Goal: Information Seeking & Learning: Learn about a topic

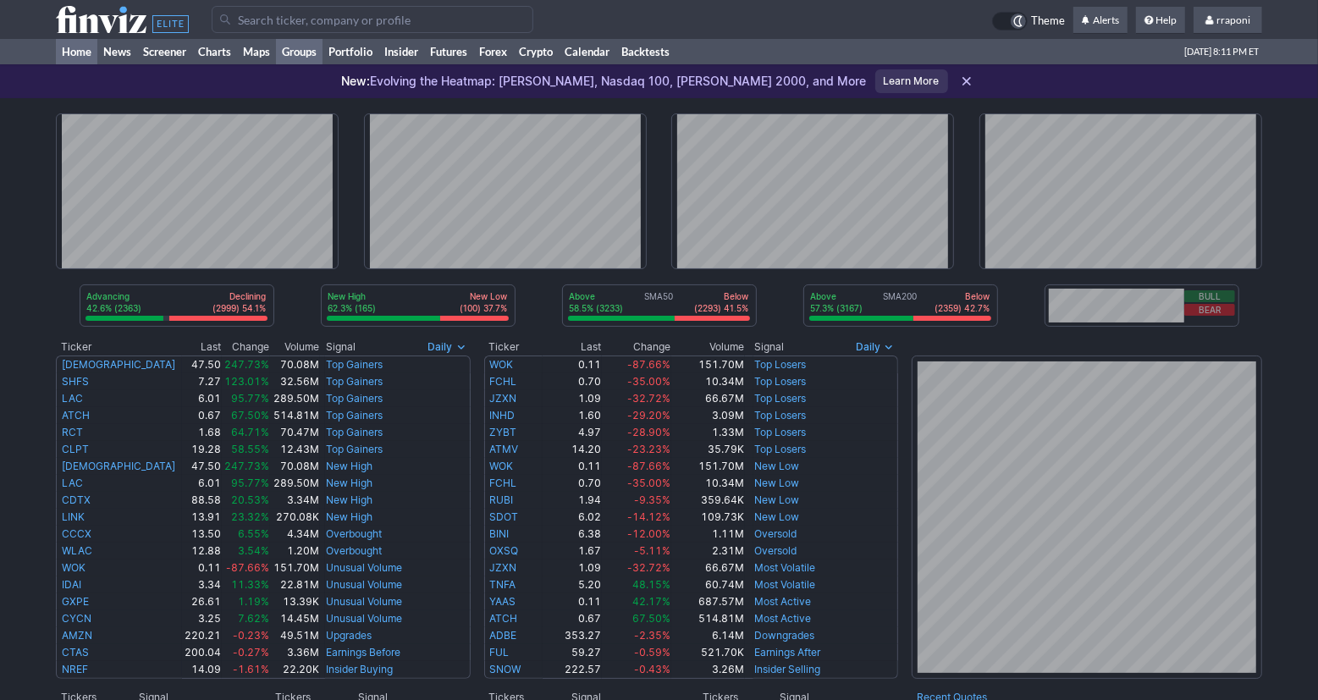
click at [307, 55] on link "Groups" at bounding box center [299, 51] width 47 height 25
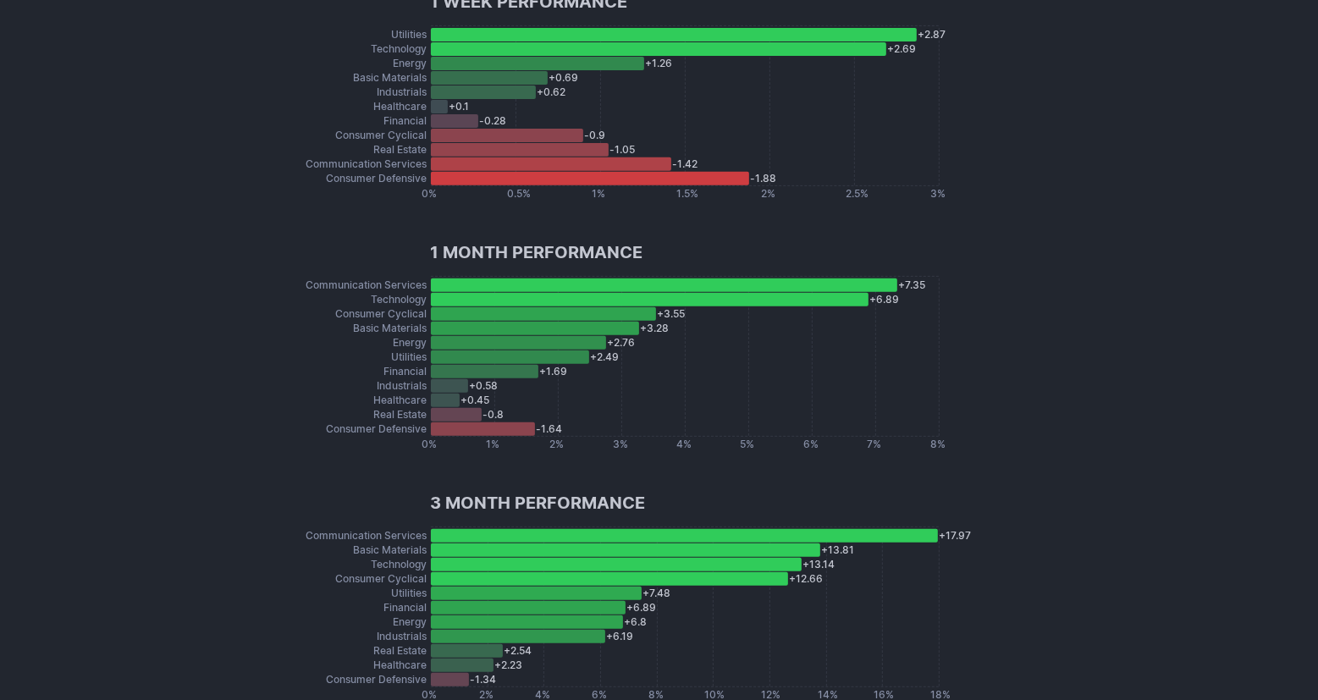
scroll to position [467, 0]
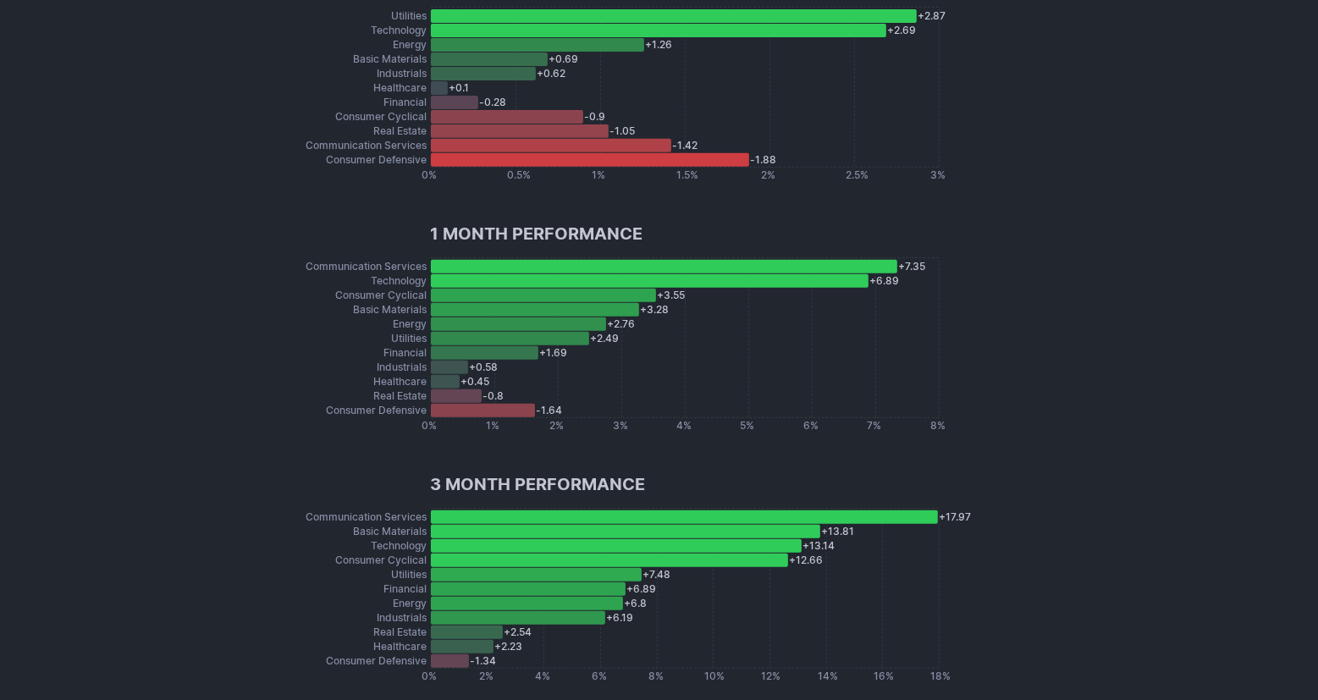
click at [376, 411] on div "Consumer Defensive" at bounding box center [377, 410] width 108 height 17
click at [384, 409] on div "Consumer Defensive" at bounding box center [377, 410] width 108 height 17
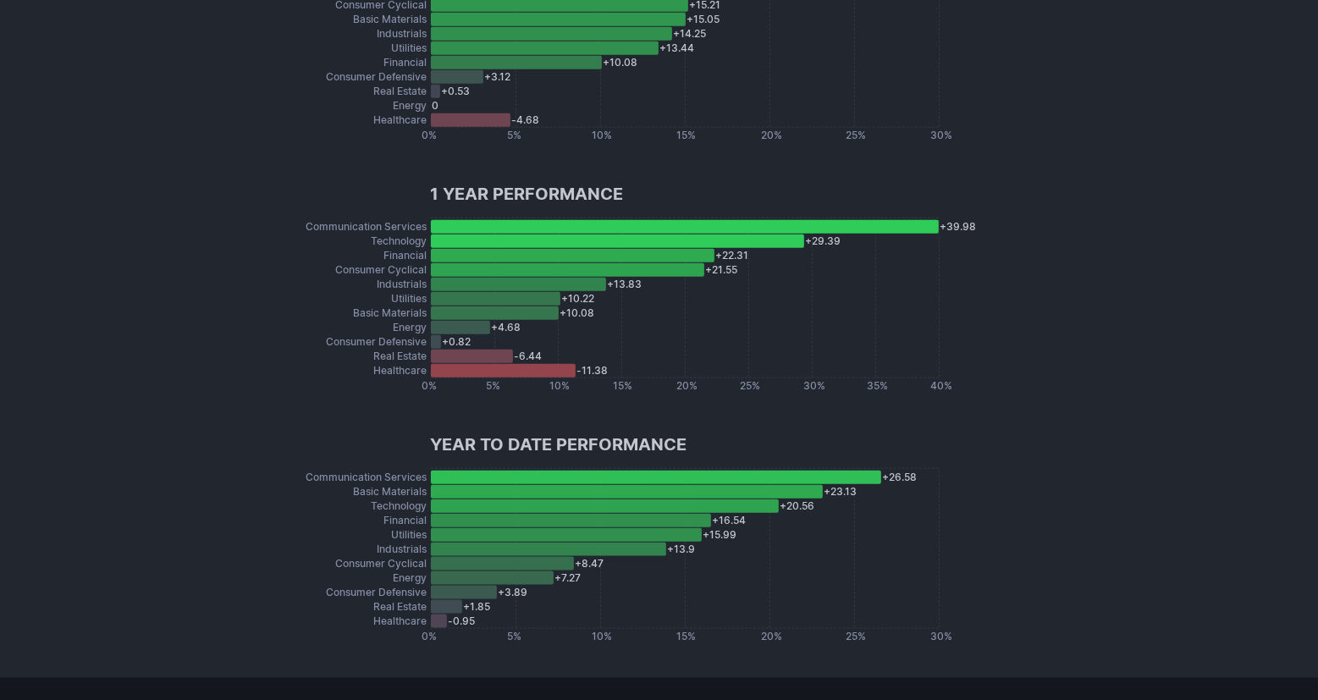
scroll to position [1256, 0]
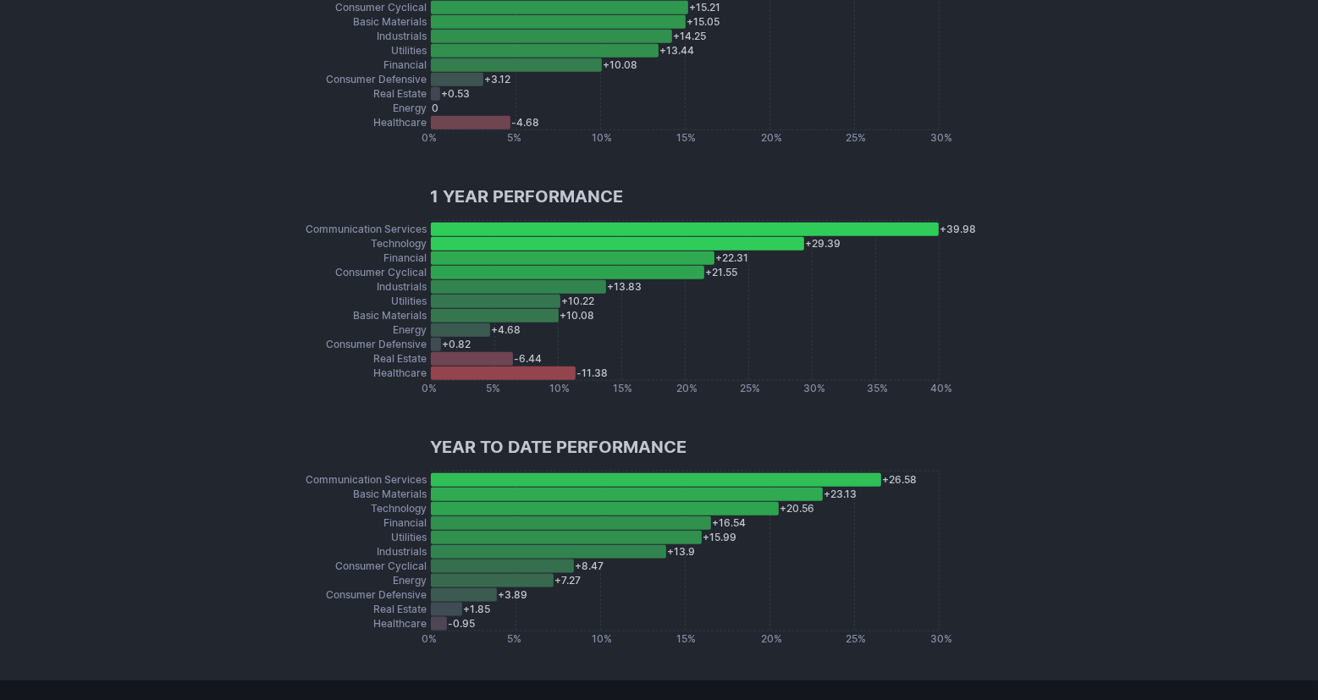
click at [383, 375] on div "Healthcare" at bounding box center [401, 373] width 60 height 17
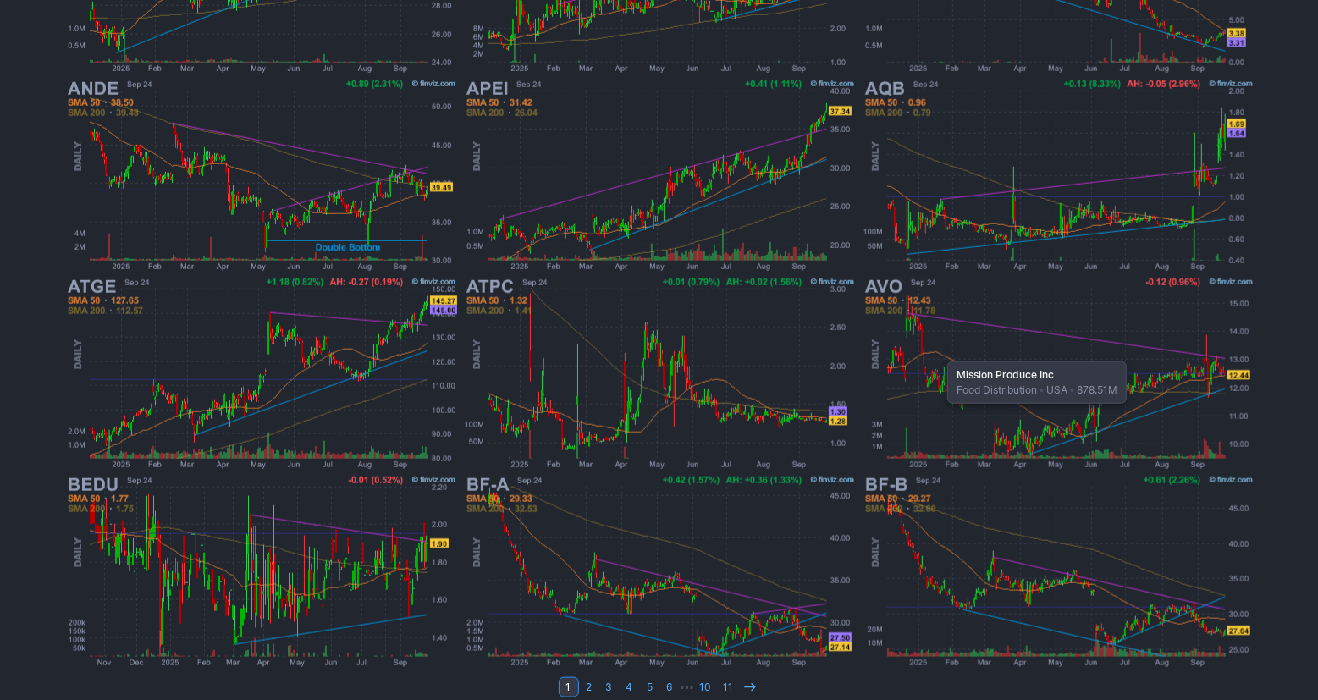
scroll to position [1237, 0]
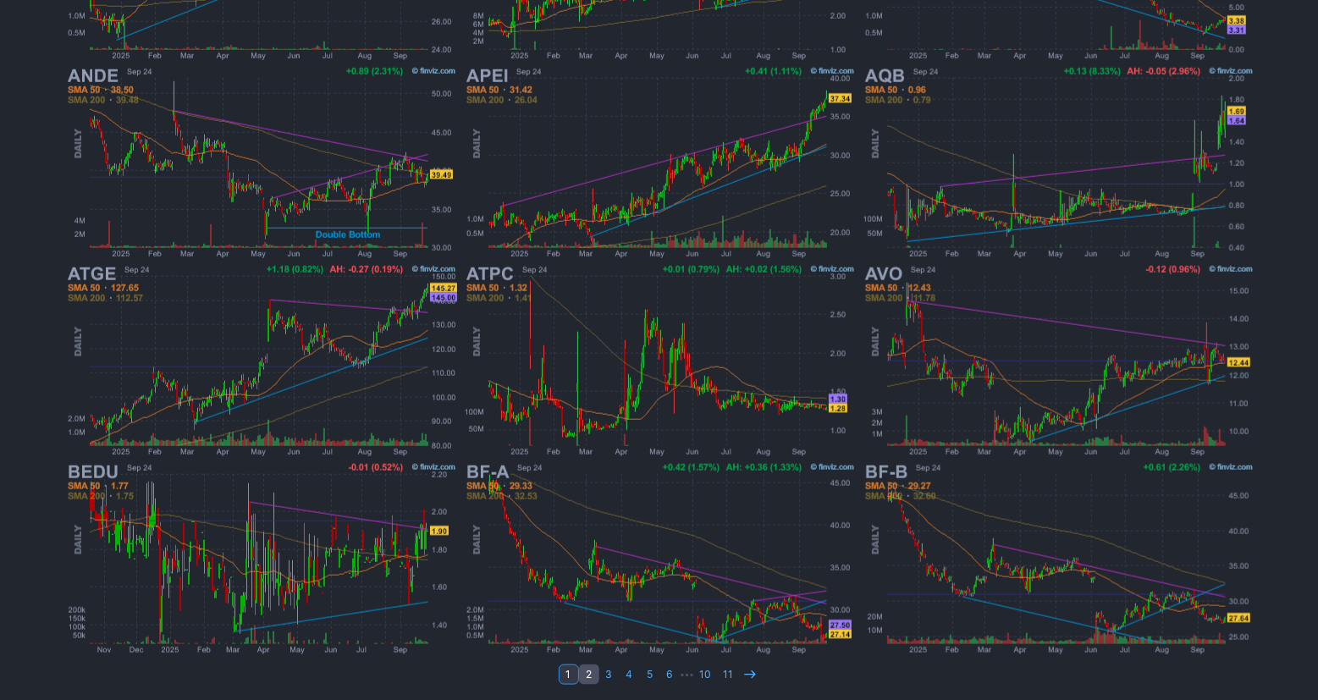
click at [592, 674] on link "2" at bounding box center [589, 675] width 20 height 20
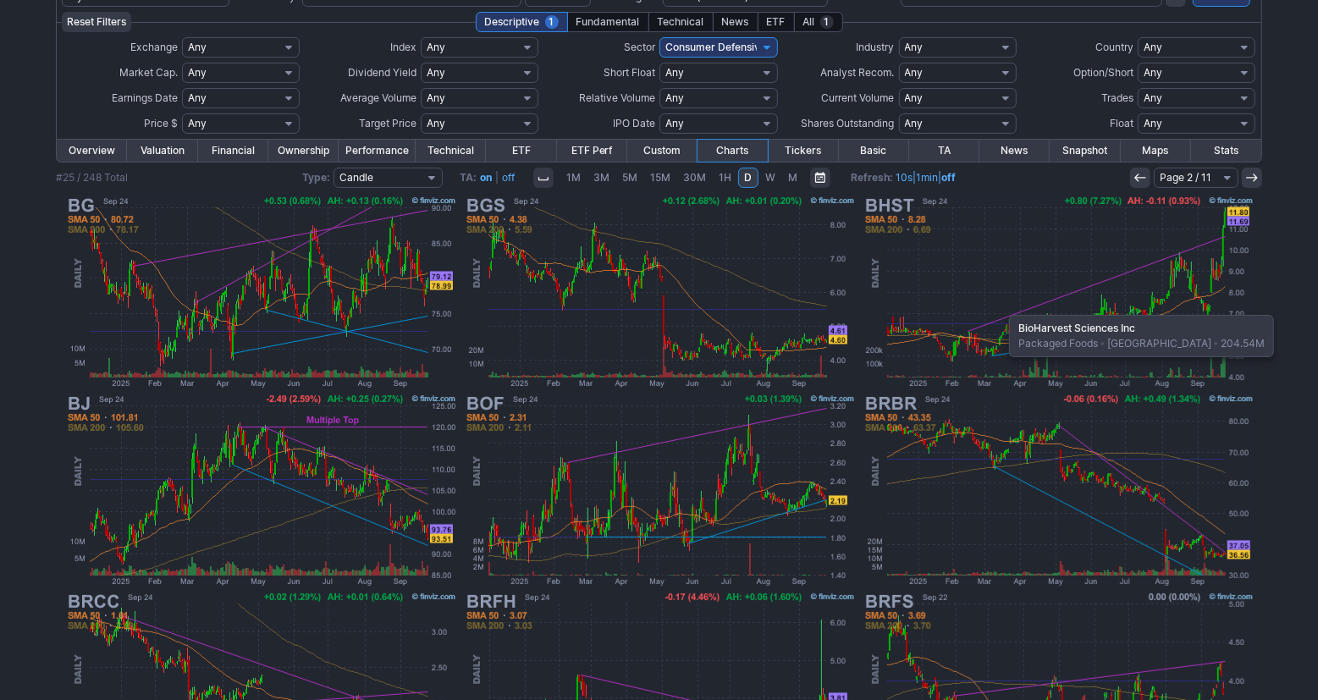
scroll to position [205, 0]
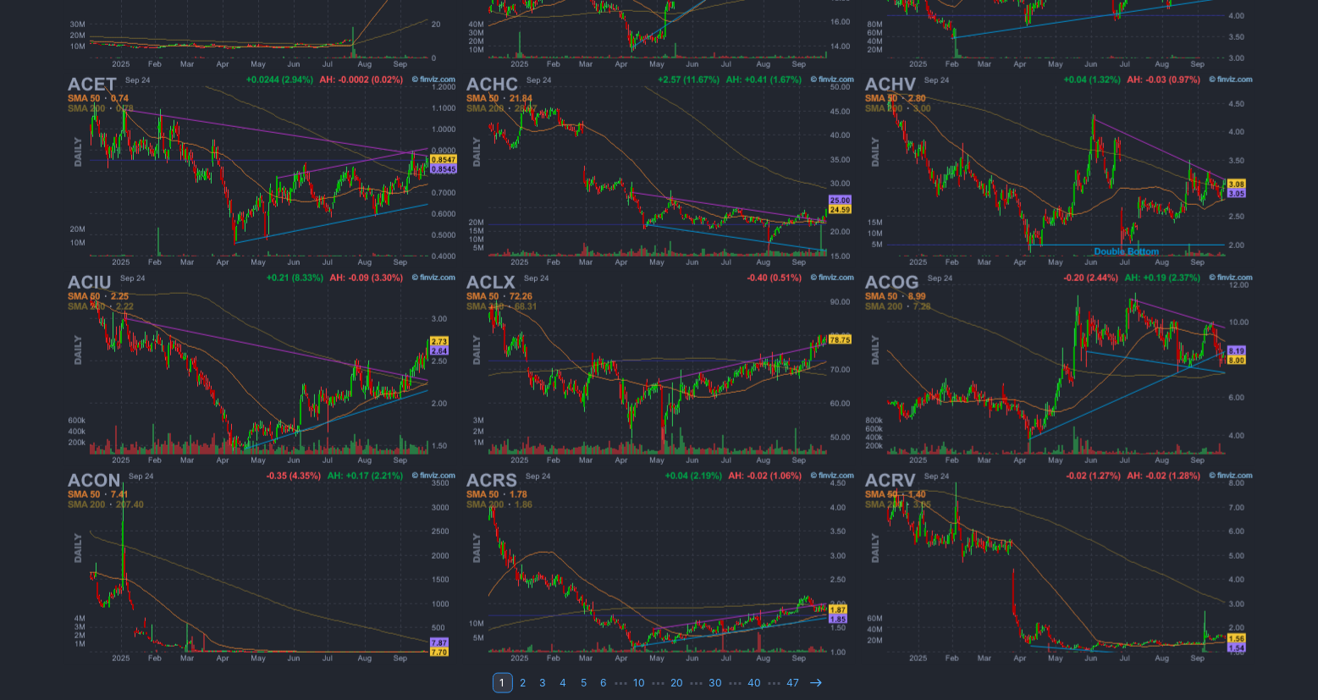
scroll to position [1237, 0]
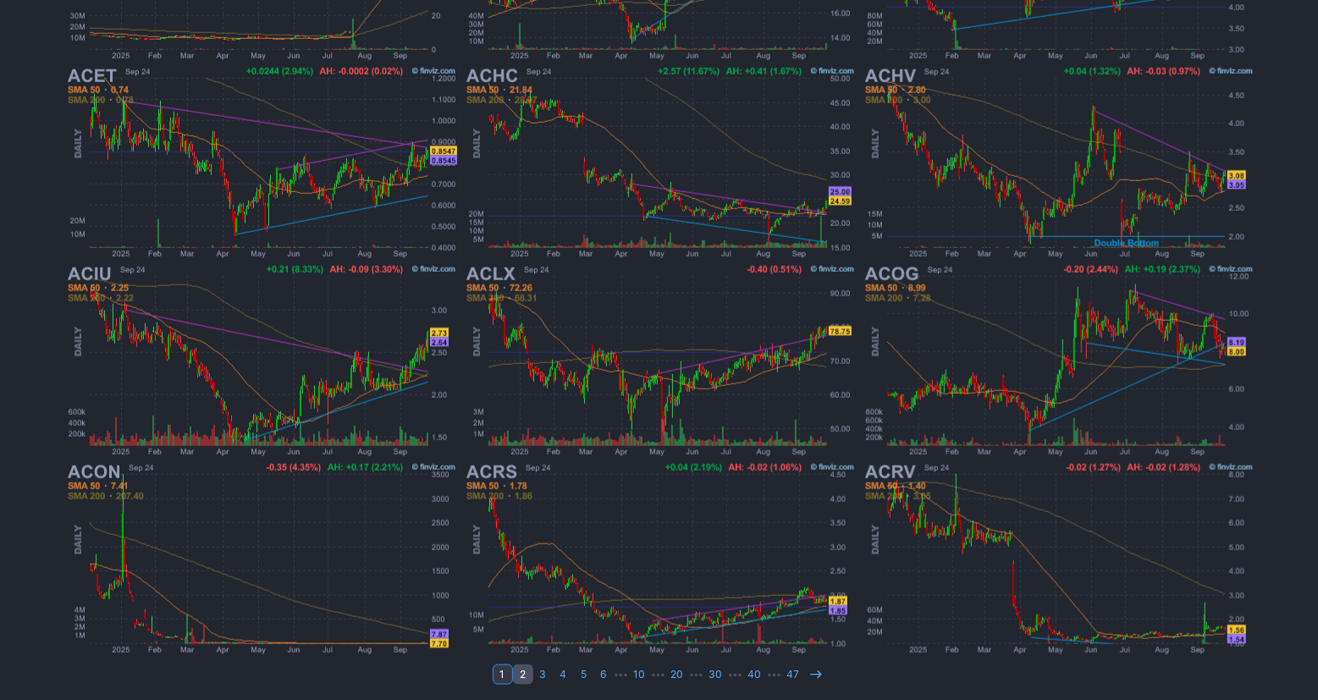
click at [524, 672] on link "2" at bounding box center [523, 675] width 20 height 20
